Goal: Task Accomplishment & Management: Manage account settings

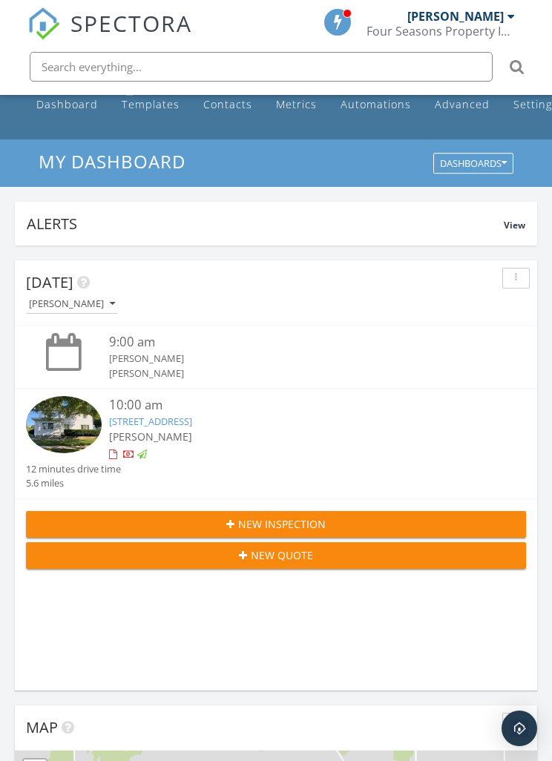
scroll to position [19, 0]
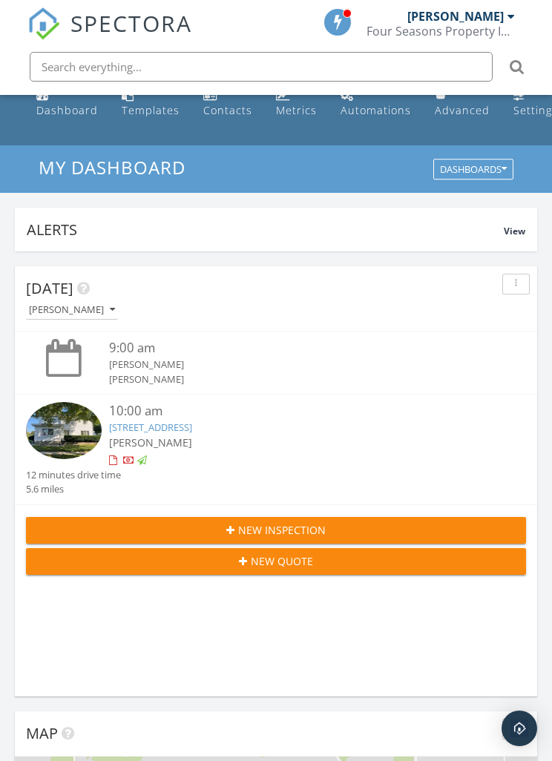
click at [50, 122] on link "Dashboard" at bounding box center [66, 103] width 73 height 42
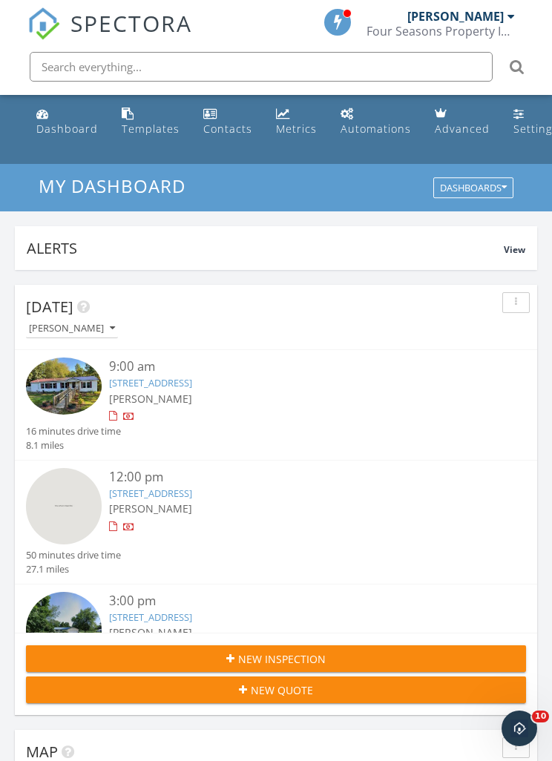
click at [192, 387] on link "[STREET_ADDRESS]" at bounding box center [150, 382] width 83 height 13
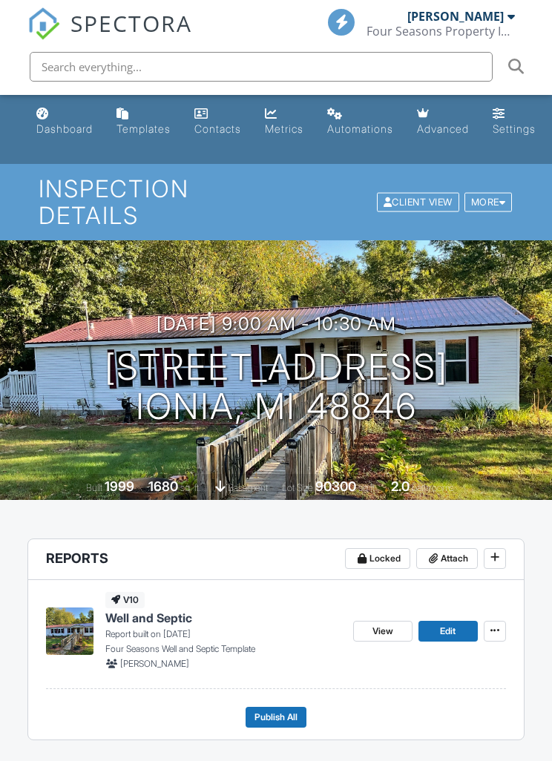
click at [374, 624] on span "View" at bounding box center [382, 631] width 21 height 15
click at [389, 624] on span "View" at bounding box center [382, 631] width 21 height 15
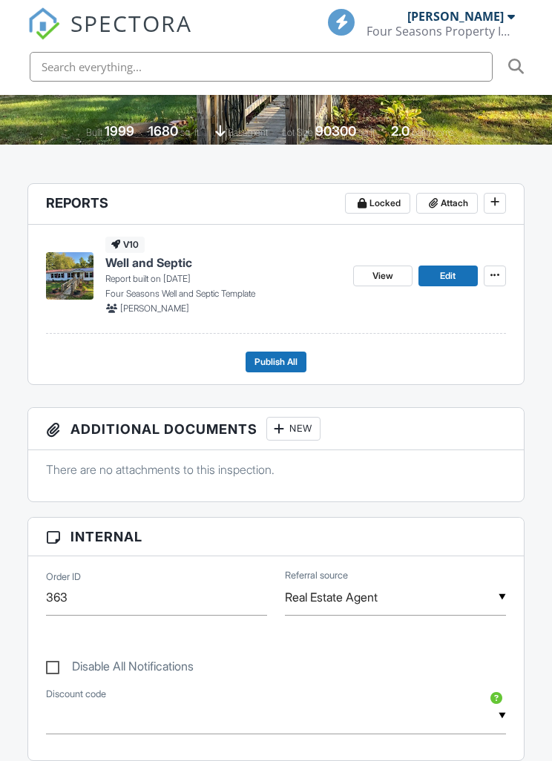
scroll to position [357, 0]
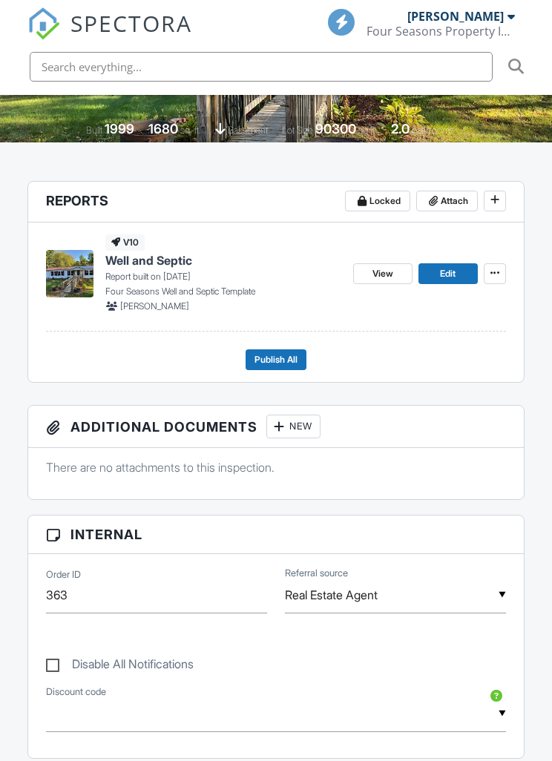
click at [300, 352] on button "Publish All" at bounding box center [275, 359] width 61 height 21
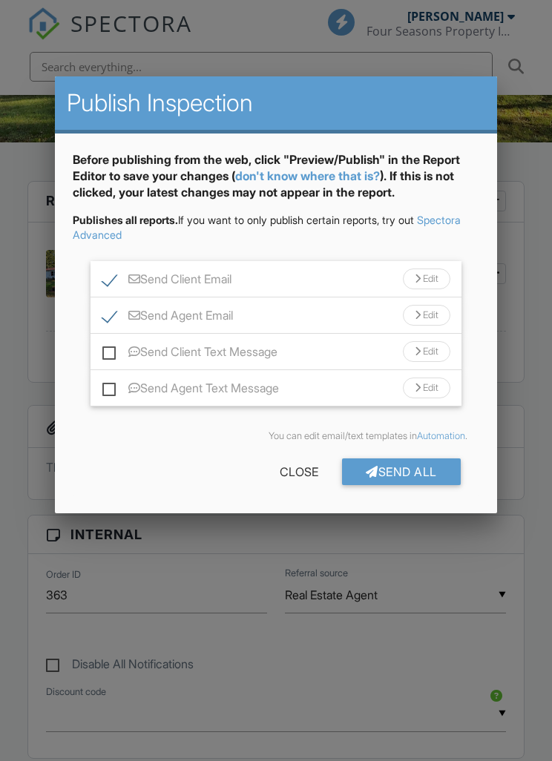
click at [438, 280] on div "Edit" at bounding box center [426, 278] width 47 height 21
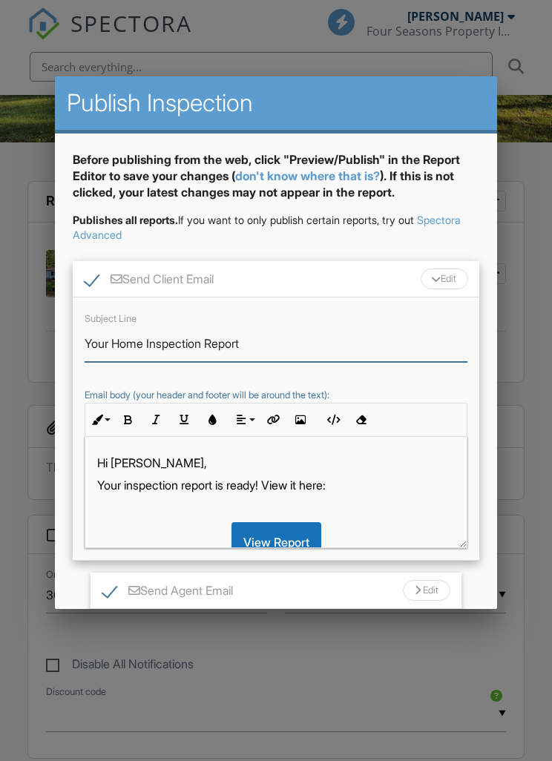
click at [150, 345] on input "Your Home Inspection Report" at bounding box center [276, 344] width 382 height 36
type input "Your Well & Septic Inspection Report"
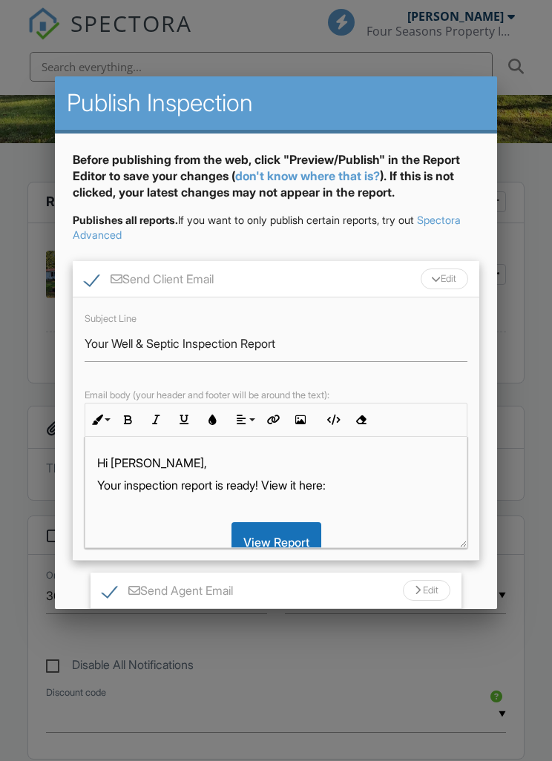
click at [126, 486] on p "Your inspection report is ready! View it here:" at bounding box center [275, 485] width 357 height 16
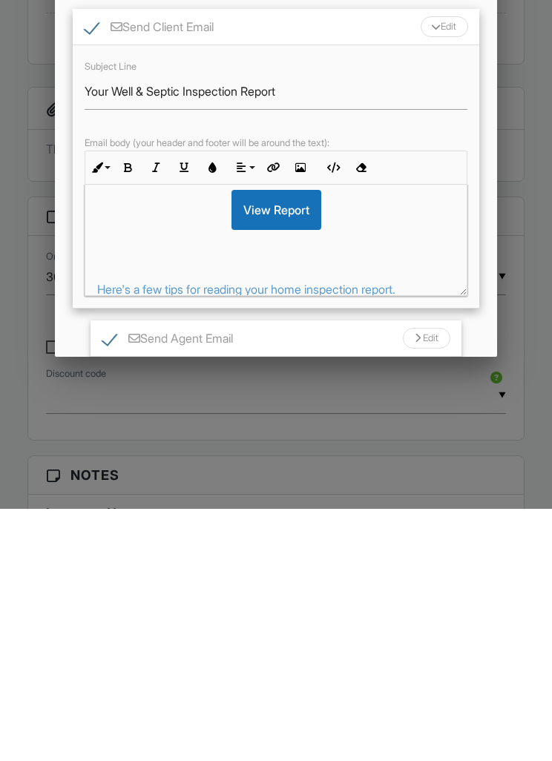
scroll to position [148, 0]
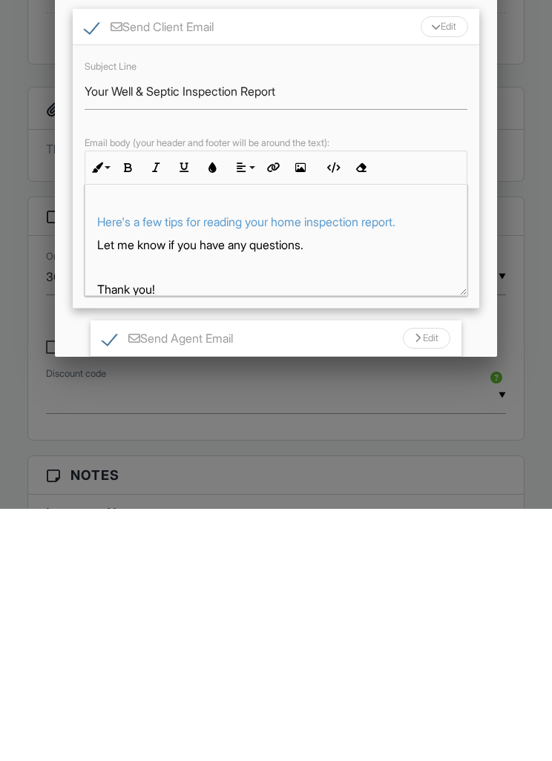
click at [434, 466] on p "Here's a few tips for reading your home inspection report." at bounding box center [275, 474] width 357 height 16
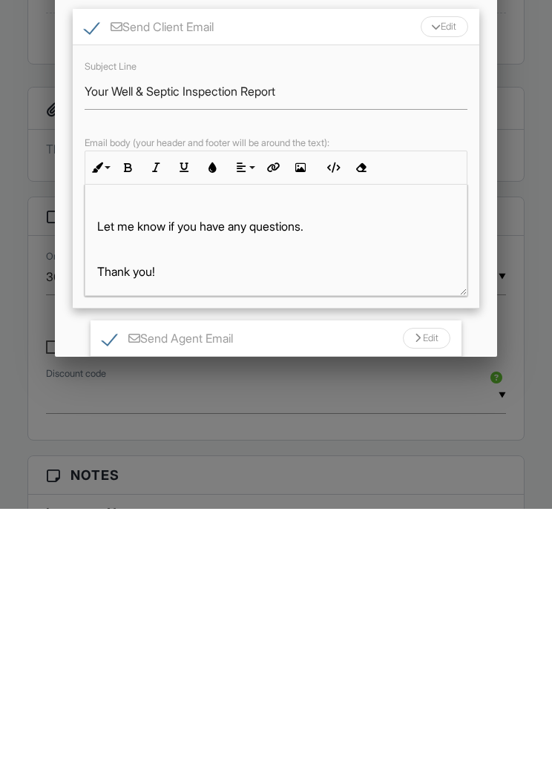
click at [435, 580] on div "Edit" at bounding box center [426, 590] width 47 height 21
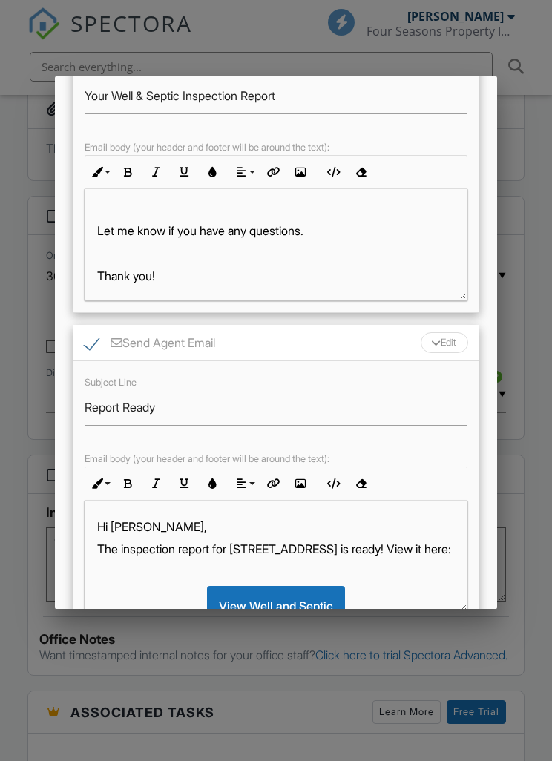
scroll to position [250, 0]
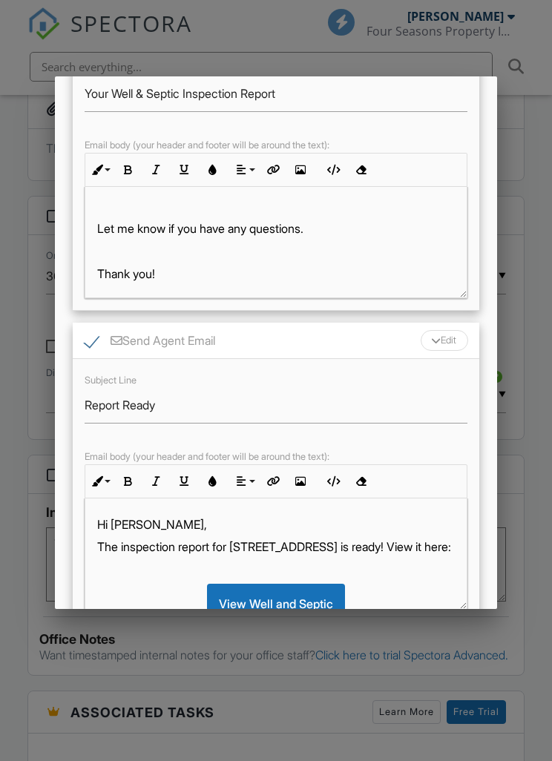
click at [81, 401] on div "Subject Line Report Ready Email body (your header and footer will be around the…" at bounding box center [276, 490] width 406 height 263
click at [85, 411] on input "Report Ready" at bounding box center [276, 405] width 382 height 36
click at [88, 401] on input "Report Ready" at bounding box center [276, 405] width 382 height 36
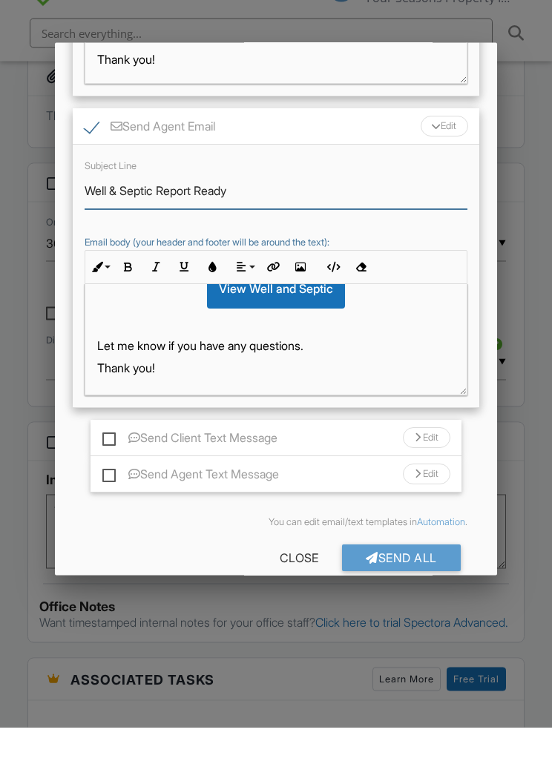
scroll to position [419, 0]
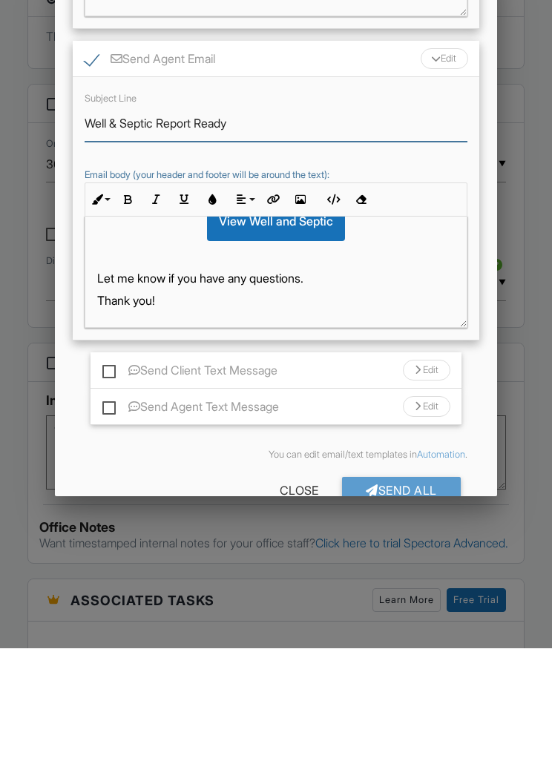
type input "Well & Septic Report Ready"
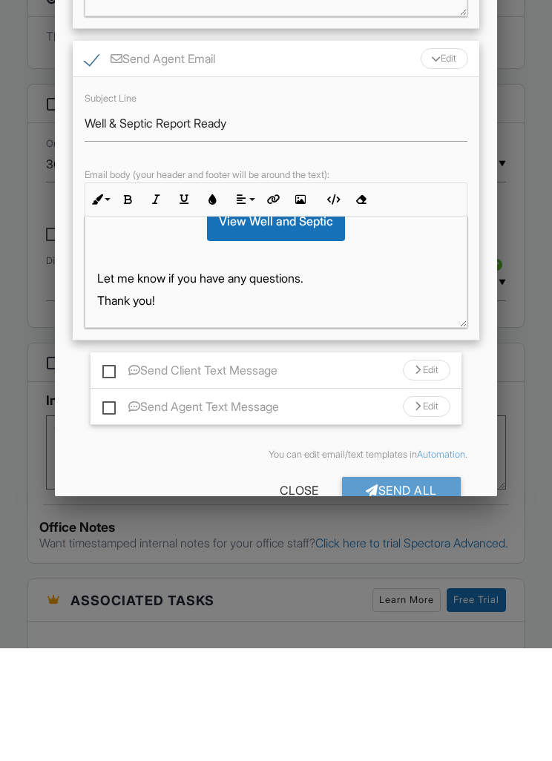
click at [433, 590] on div "Send All" at bounding box center [401, 603] width 119 height 27
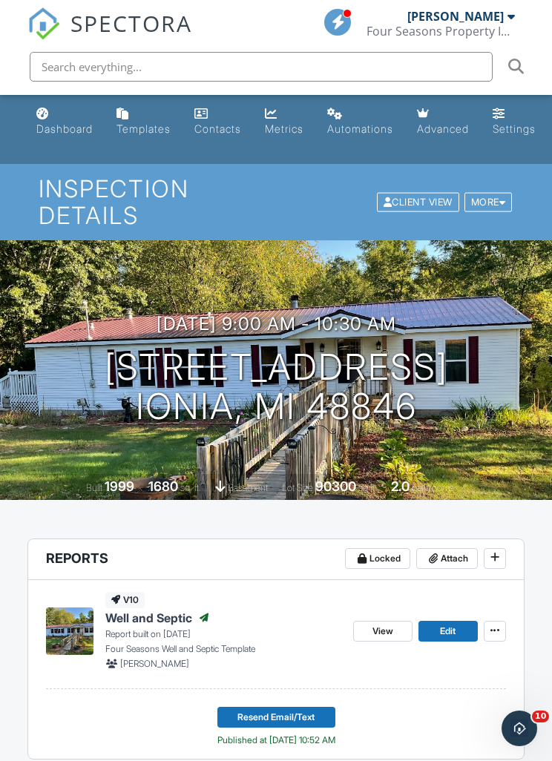
click at [44, 139] on link "Dashboard" at bounding box center [64, 122] width 68 height 42
